Goal: Entertainment & Leisure: Consume media (video, audio)

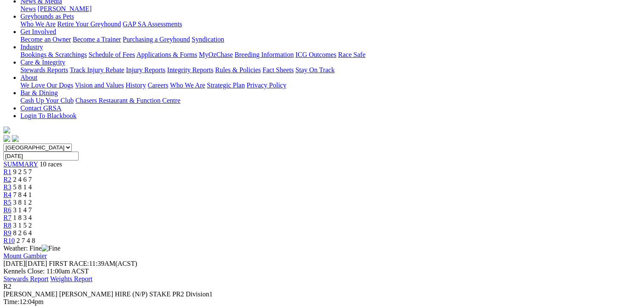
scroll to position [85, 0]
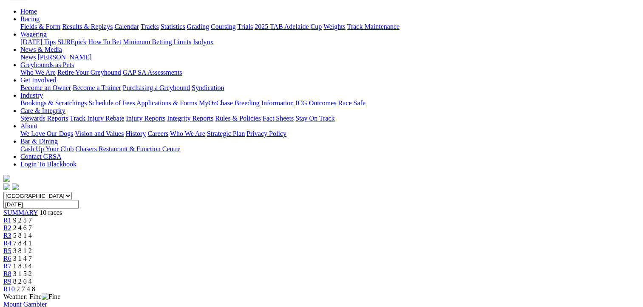
click at [11, 232] on span "R3" at bounding box center [7, 235] width 8 height 7
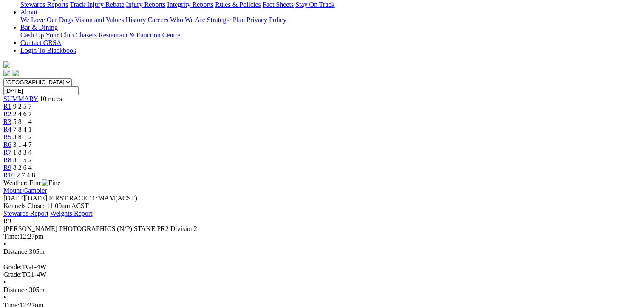
scroll to position [214, 0]
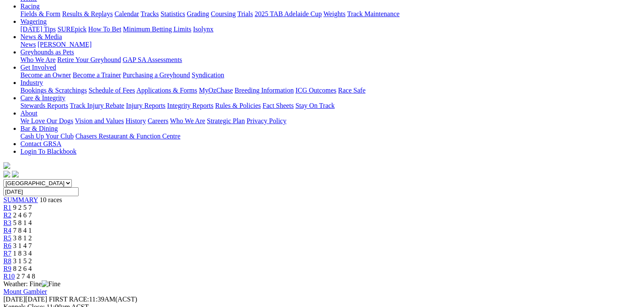
scroll to position [86, 0]
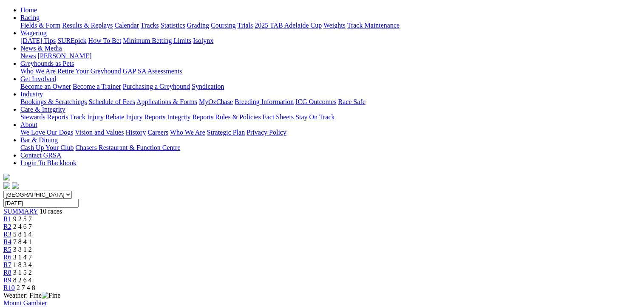
click at [11, 277] on span "R9" at bounding box center [7, 280] width 8 height 7
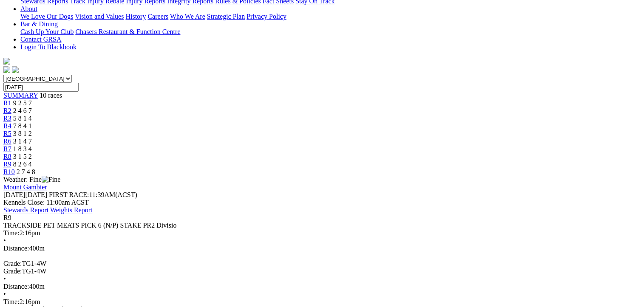
scroll to position [212, 0]
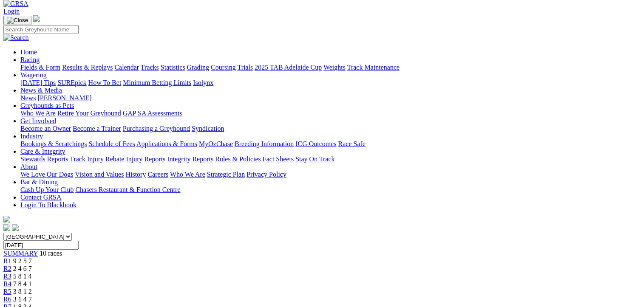
scroll to position [42, 0]
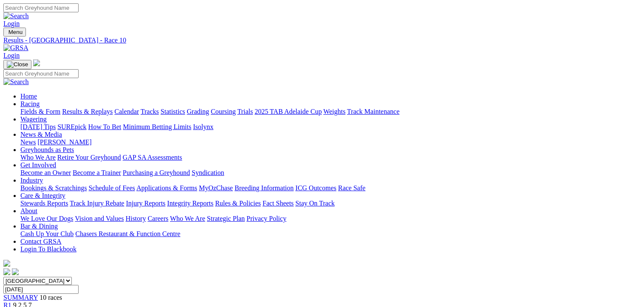
scroll to position [170, 0]
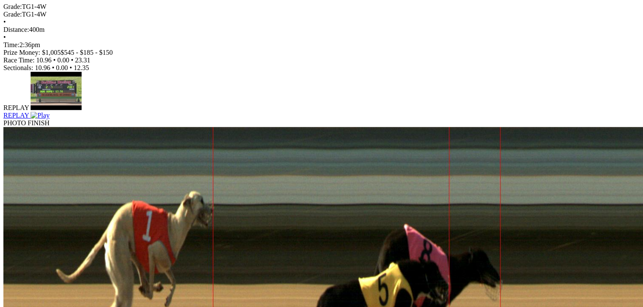
scroll to position [510, 0]
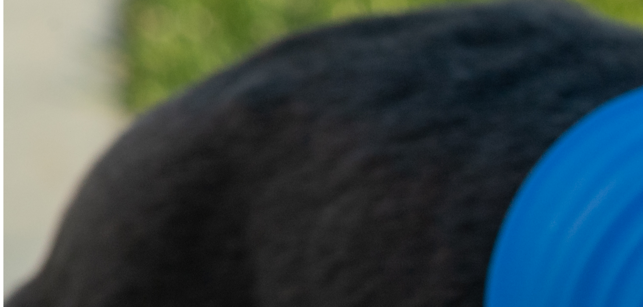
scroll to position [807, 0]
